Goal: Transaction & Acquisition: Download file/media

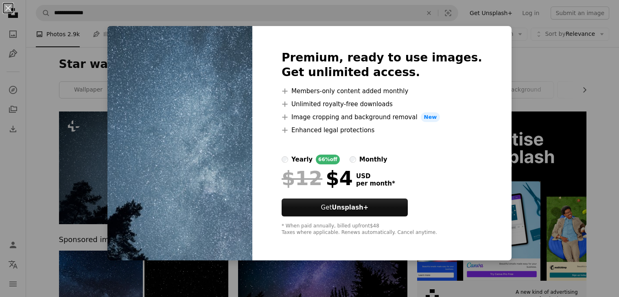
scroll to position [30, 0]
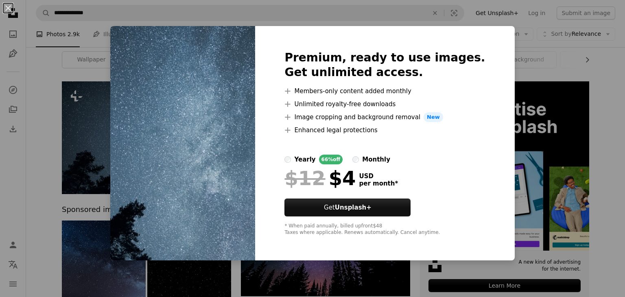
click at [91, 51] on div "An X shape Premium, ready to use images. Get unlimited access. A plus sign Memb…" at bounding box center [312, 148] width 625 height 297
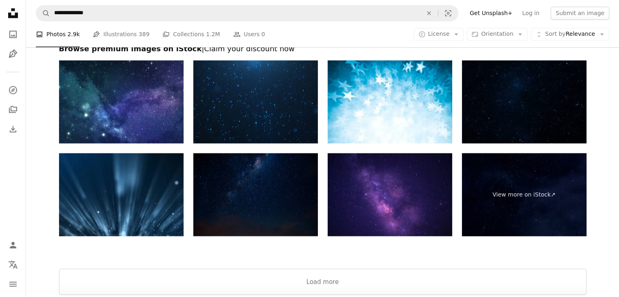
scroll to position [1487, 0]
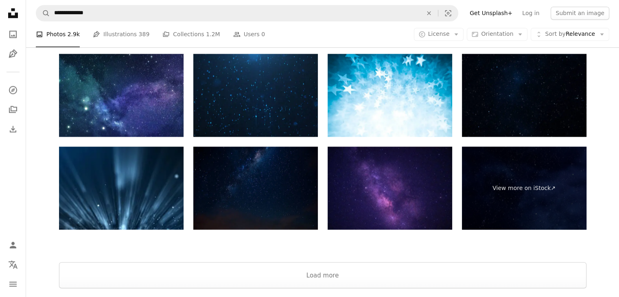
click at [418, 192] on img at bounding box center [389, 187] width 124 height 83
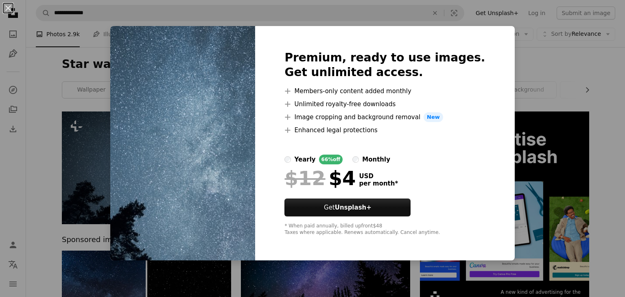
click at [415, 28] on div "Premium, ready to use images. Get unlimited access. A plus sign Members-only co…" at bounding box center [384, 143] width 259 height 234
click at [332, 22] on div "An X shape Premium, ready to use images. Get unlimited access. A plus sign Memb…" at bounding box center [312, 148] width 625 height 297
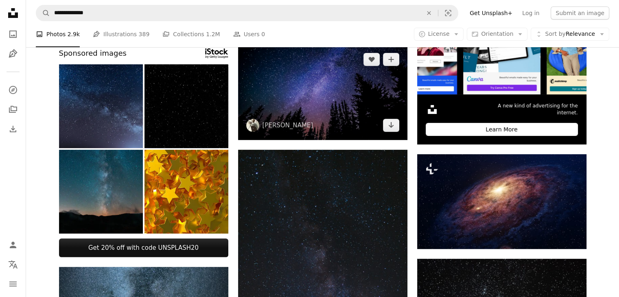
scroll to position [187, 0]
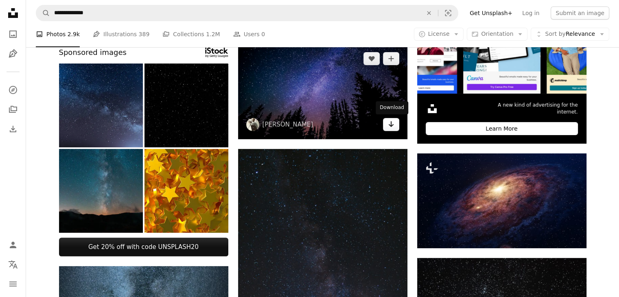
click at [394, 126] on icon "Arrow pointing down" at bounding box center [391, 124] width 7 height 10
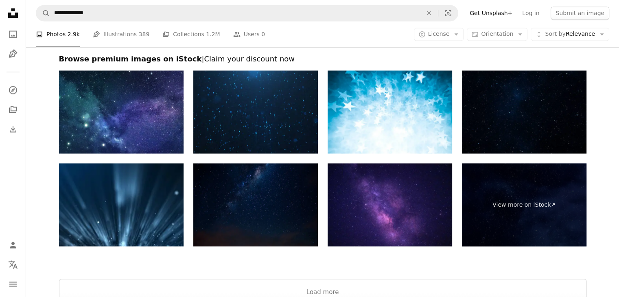
scroll to position [1472, 0]
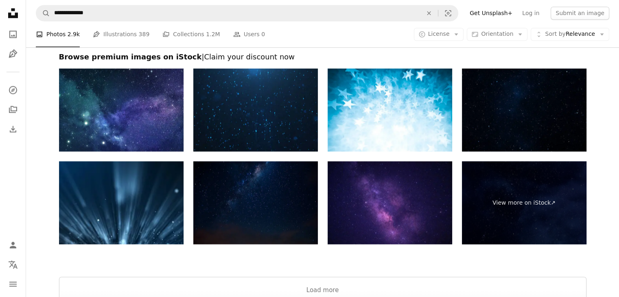
click at [341, 190] on img at bounding box center [389, 202] width 124 height 83
